Goal: Check status: Check status

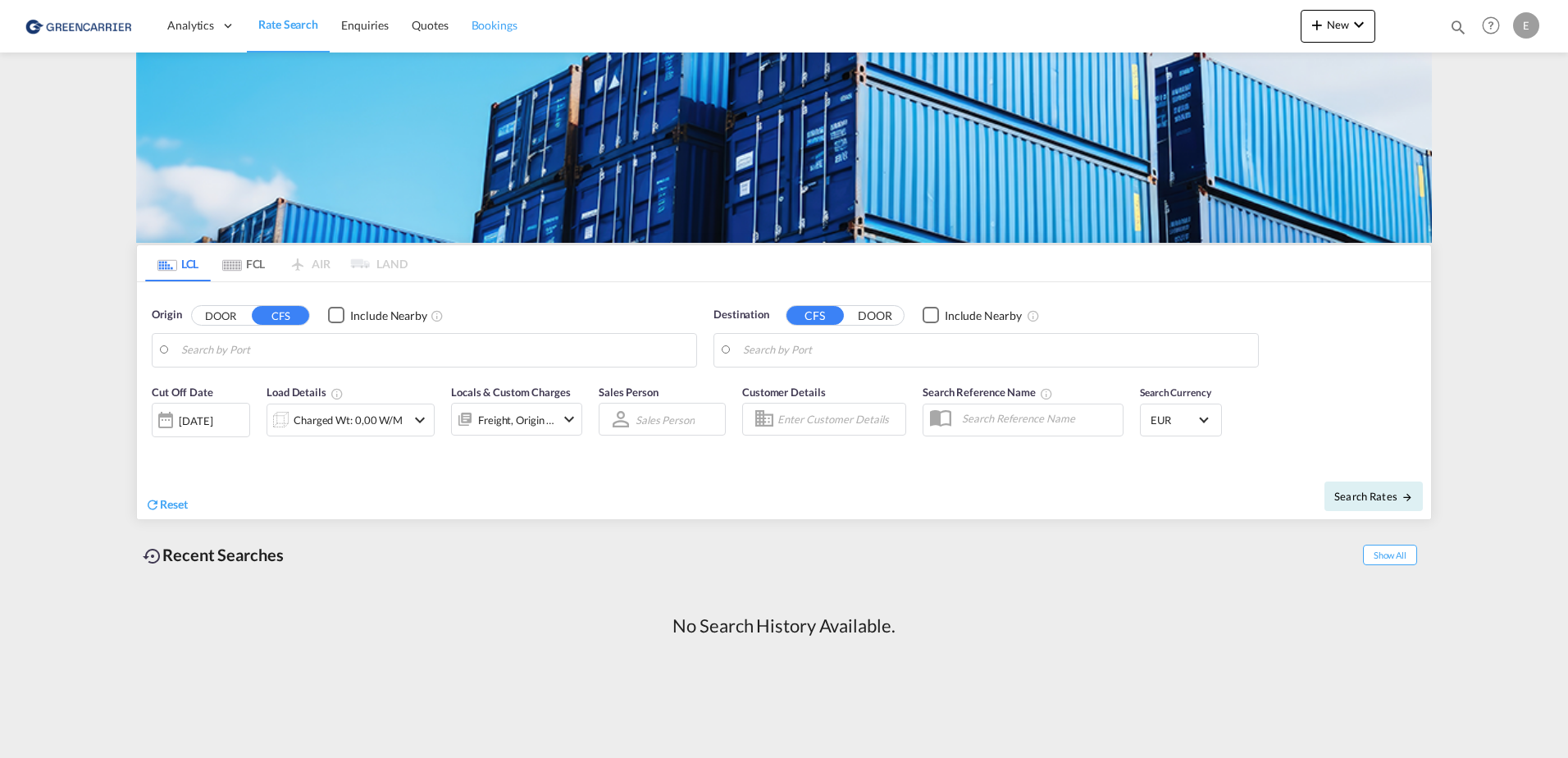
click at [486, 24] on span "Bookings" at bounding box center [494, 25] width 46 height 14
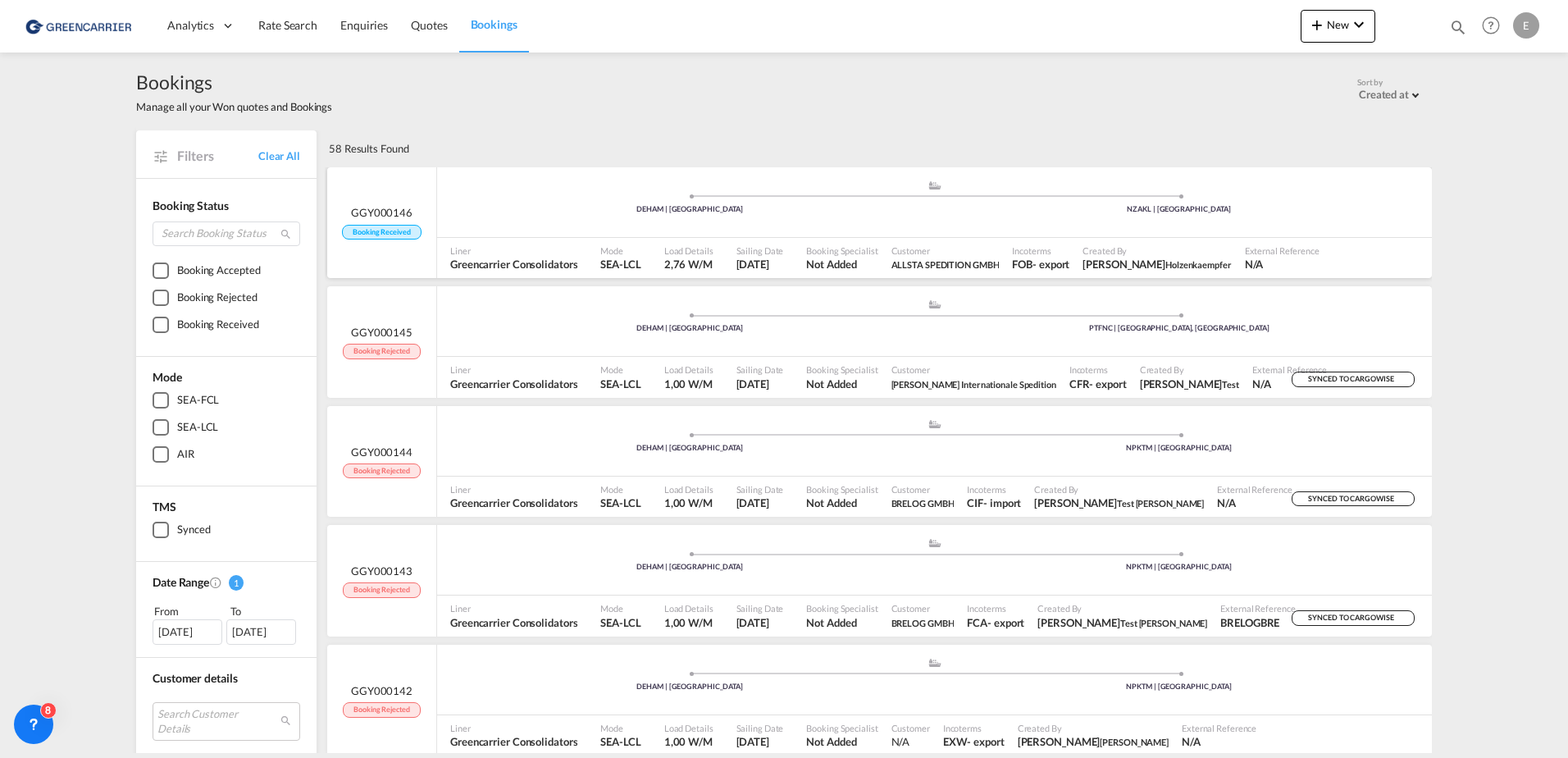
click at [394, 235] on span "Booking Received" at bounding box center [381, 232] width 79 height 16
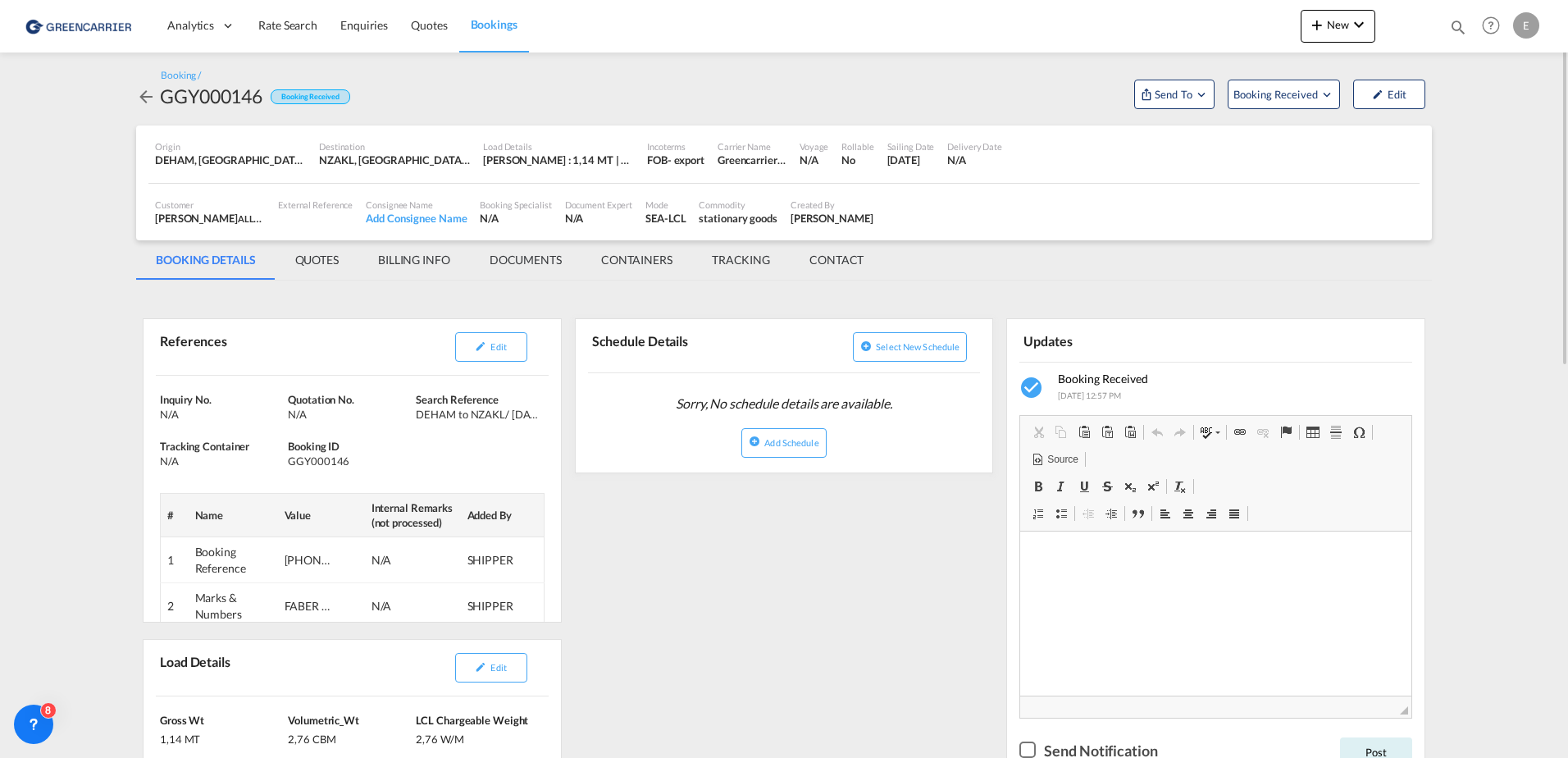
click at [145, 94] on md-icon "icon-arrow-left" at bounding box center [146, 97] width 20 height 20
